Goal: Find specific page/section: Find specific page/section

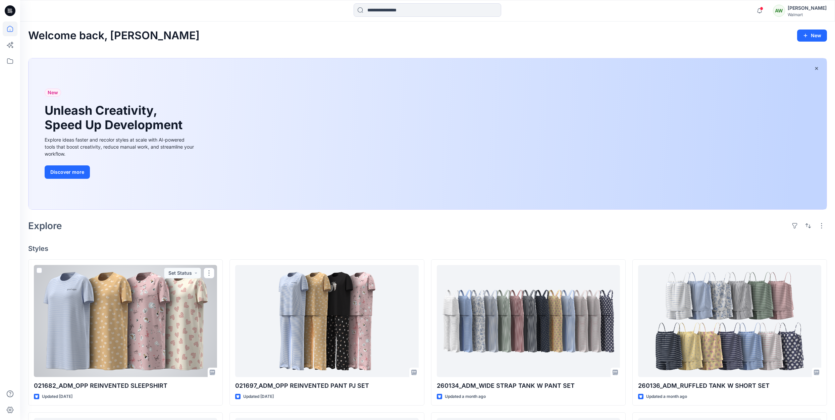
click at [109, 307] on div at bounding box center [125, 321] width 183 height 112
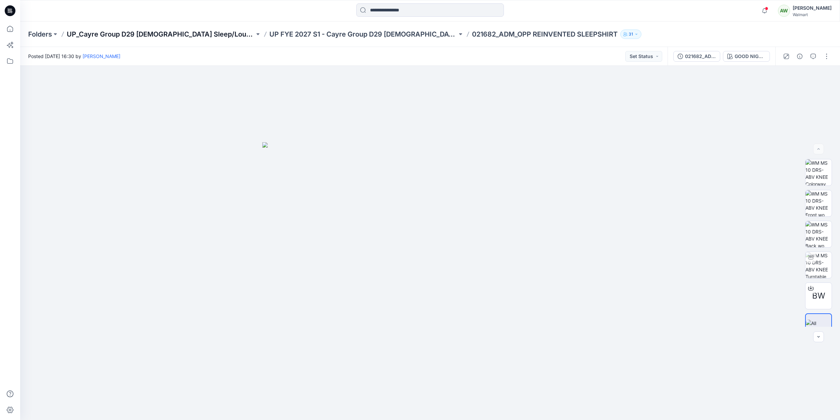
click at [184, 33] on p "UP_Cayre Group D29 [DEMOGRAPHIC_DATA] Sleep/Loungewear" at bounding box center [161, 34] width 188 height 9
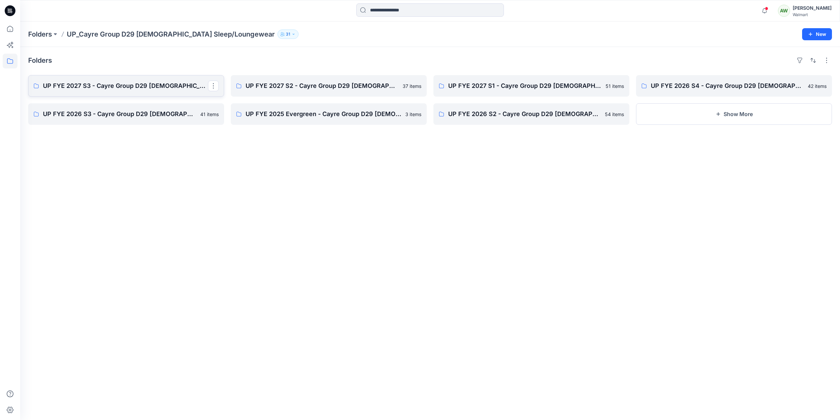
click at [107, 83] on p "UP FYE 2027 S3 - Cayre Group D29 [DEMOGRAPHIC_DATA] Sleepwear" at bounding box center [125, 85] width 165 height 9
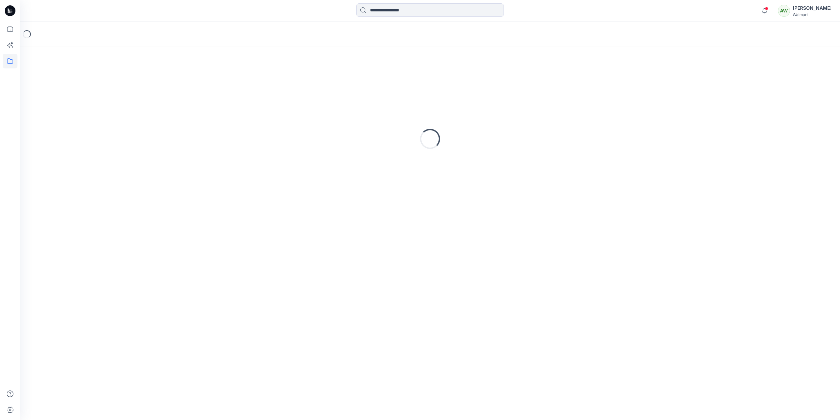
click at [107, 83] on div "Loading..." at bounding box center [429, 139] width 803 height 168
